Goal: Task Accomplishment & Management: Complete application form

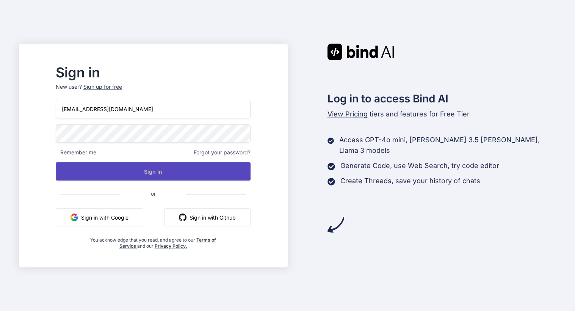
click at [221, 171] on button "Sign In" at bounding box center [153, 171] width 195 height 18
click at [222, 172] on button "Sign In" at bounding box center [153, 171] width 195 height 18
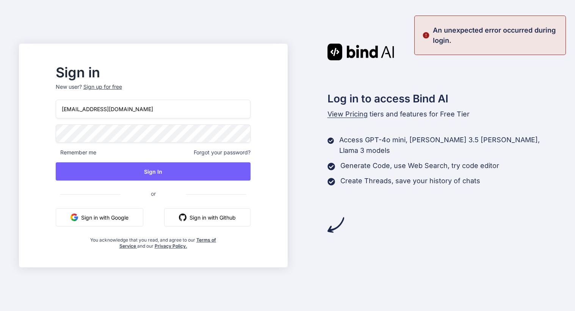
click at [122, 90] on div "Sign up for free" at bounding box center [102, 87] width 39 height 8
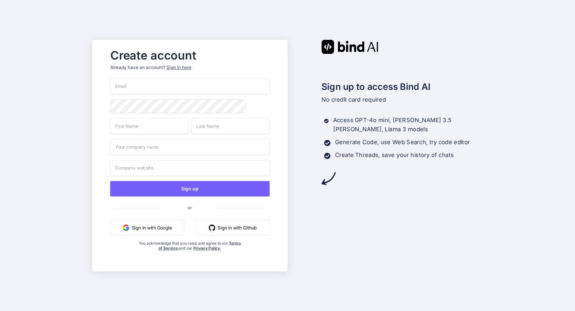
click at [126, 90] on input "email" at bounding box center [190, 87] width 160 height 16
type input "[EMAIL_ADDRESS][DOMAIN_NAME]"
click at [154, 231] on button "Sign in with Google" at bounding box center [147, 228] width 74 height 16
click at [117, 127] on input "text" at bounding box center [149, 126] width 79 height 16
type input "Ryan"
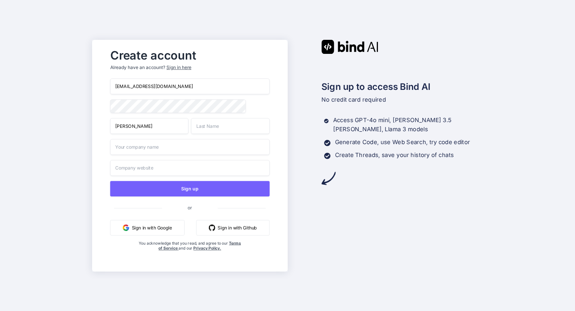
click at [240, 127] on input "text" at bounding box center [230, 126] width 79 height 16
type input "Whalen"
click at [216, 151] on input "text" at bounding box center [190, 147] width 160 height 16
type input "NA"
click at [223, 170] on input "text" at bounding box center [190, 168] width 160 height 16
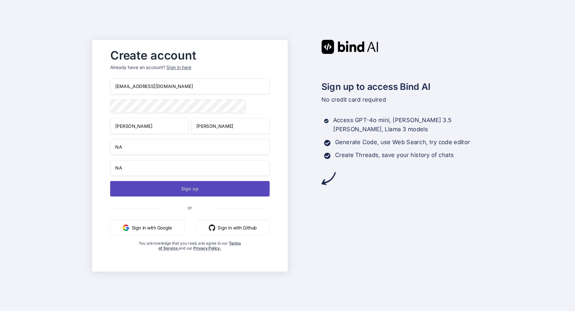
type input "NA"
click at [230, 192] on button "Sign up" at bounding box center [190, 189] width 160 height 16
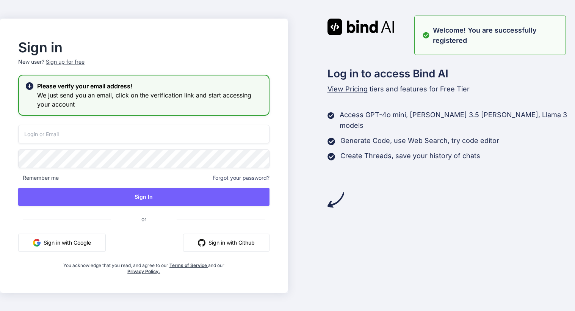
type input "[EMAIL_ADDRESS][DOMAIN_NAME]"
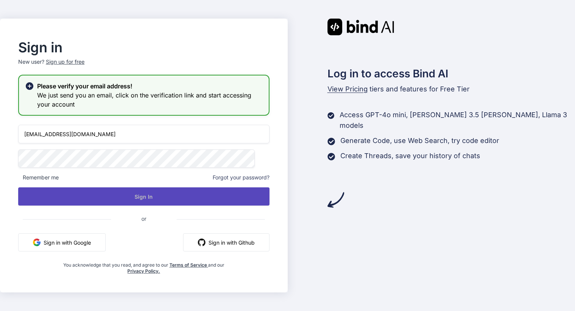
click at [206, 195] on button "Sign In" at bounding box center [144, 196] width 252 height 18
click at [88, 201] on button "Sign In" at bounding box center [144, 196] width 252 height 18
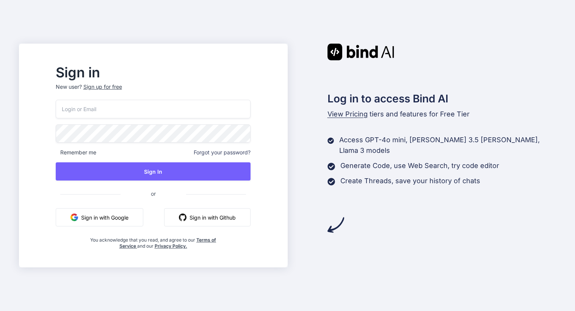
type input "[EMAIL_ADDRESS][DOMAIN_NAME]"
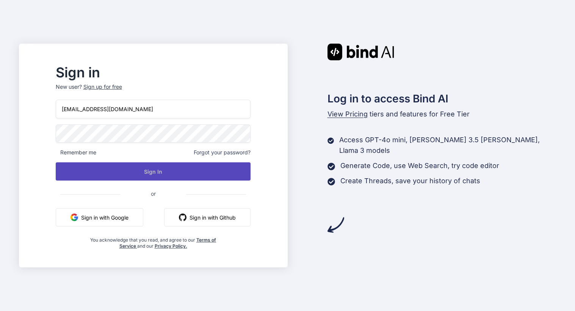
click at [182, 170] on button "Sign In" at bounding box center [153, 171] width 195 height 18
click at [183, 168] on button "Sign In" at bounding box center [153, 171] width 195 height 18
